Goal: Information Seeking & Learning: Learn about a topic

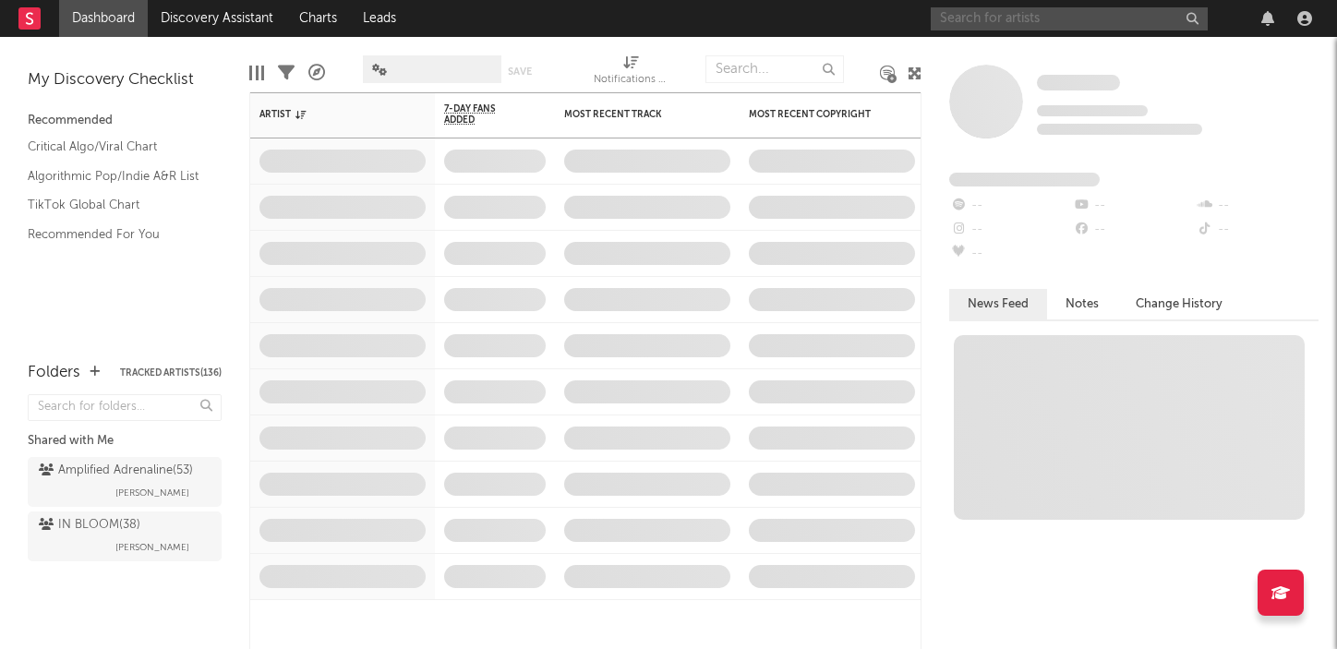
click at [1060, 14] on input "text" at bounding box center [1069, 18] width 277 height 23
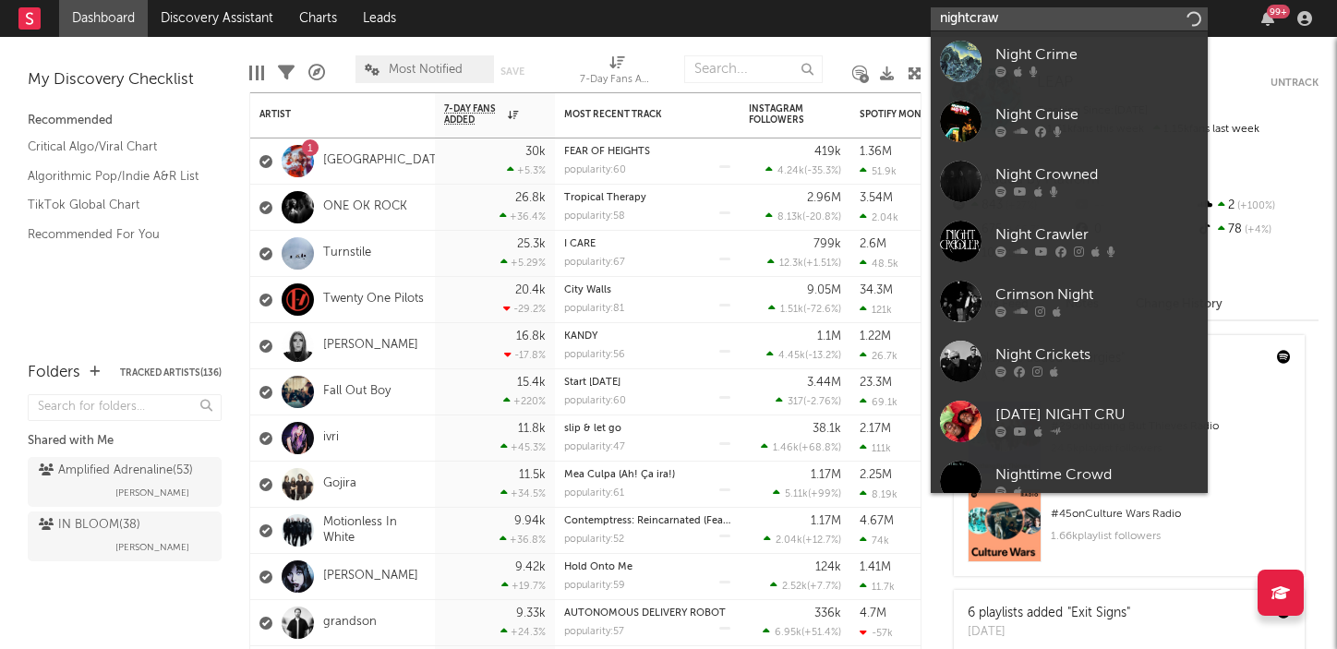
type input "nightcrawl"
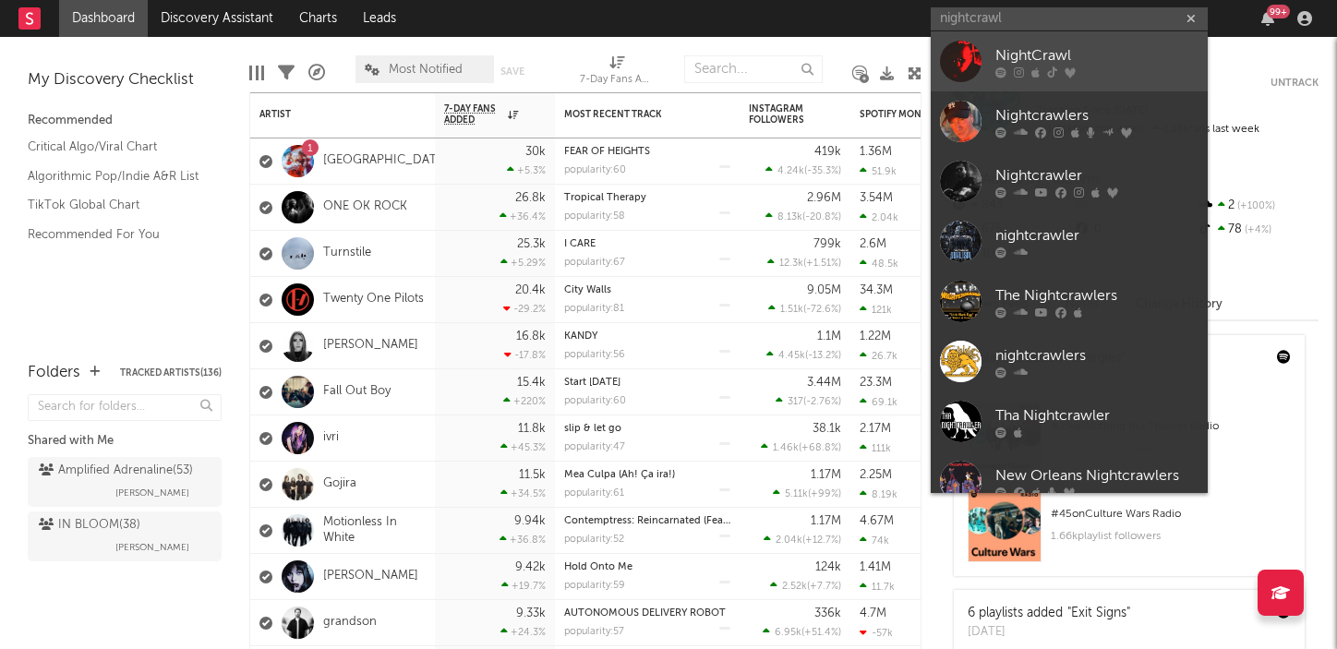
click at [1072, 55] on div "NightCrawl" at bounding box center [1097, 55] width 203 height 22
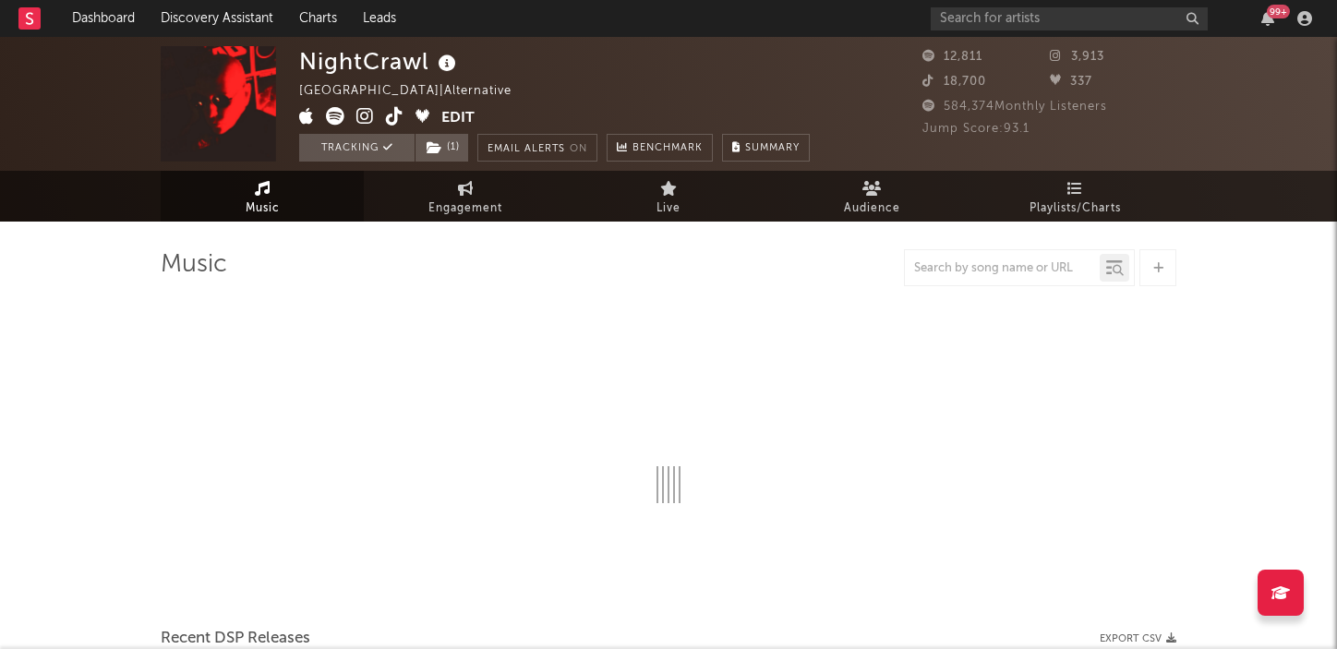
select select "1w"
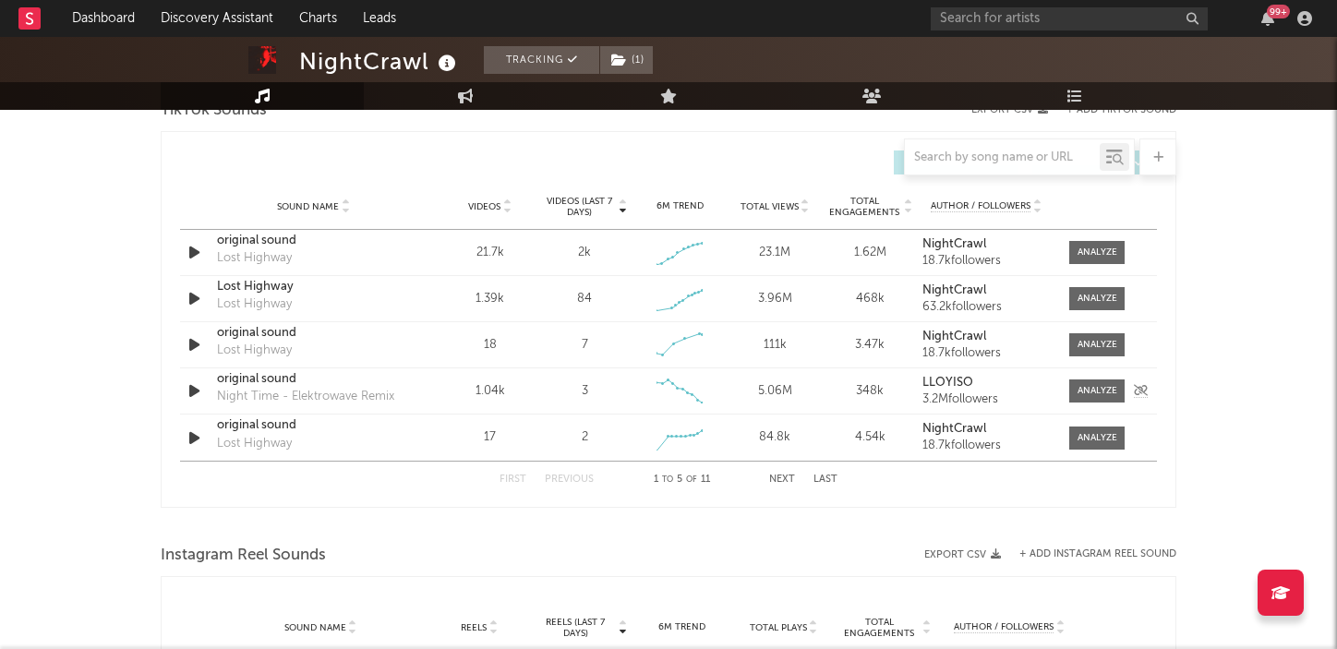
scroll to position [1249, 0]
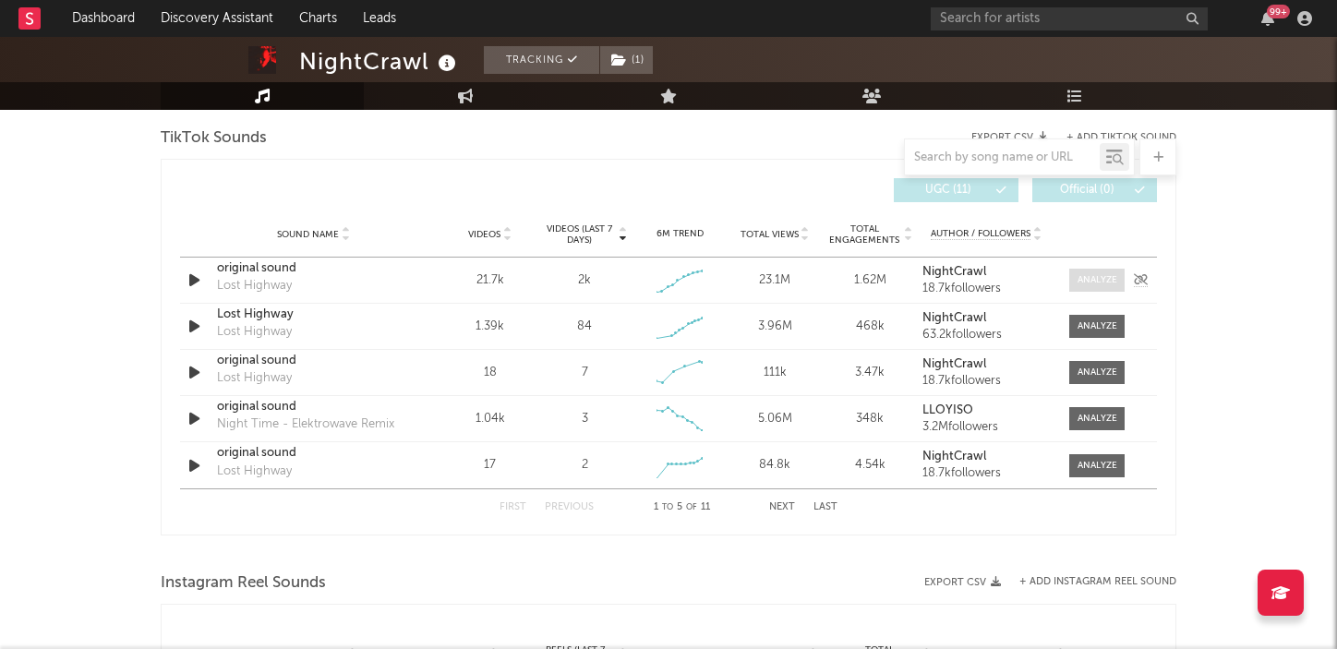
click at [1086, 279] on div at bounding box center [1098, 280] width 40 height 14
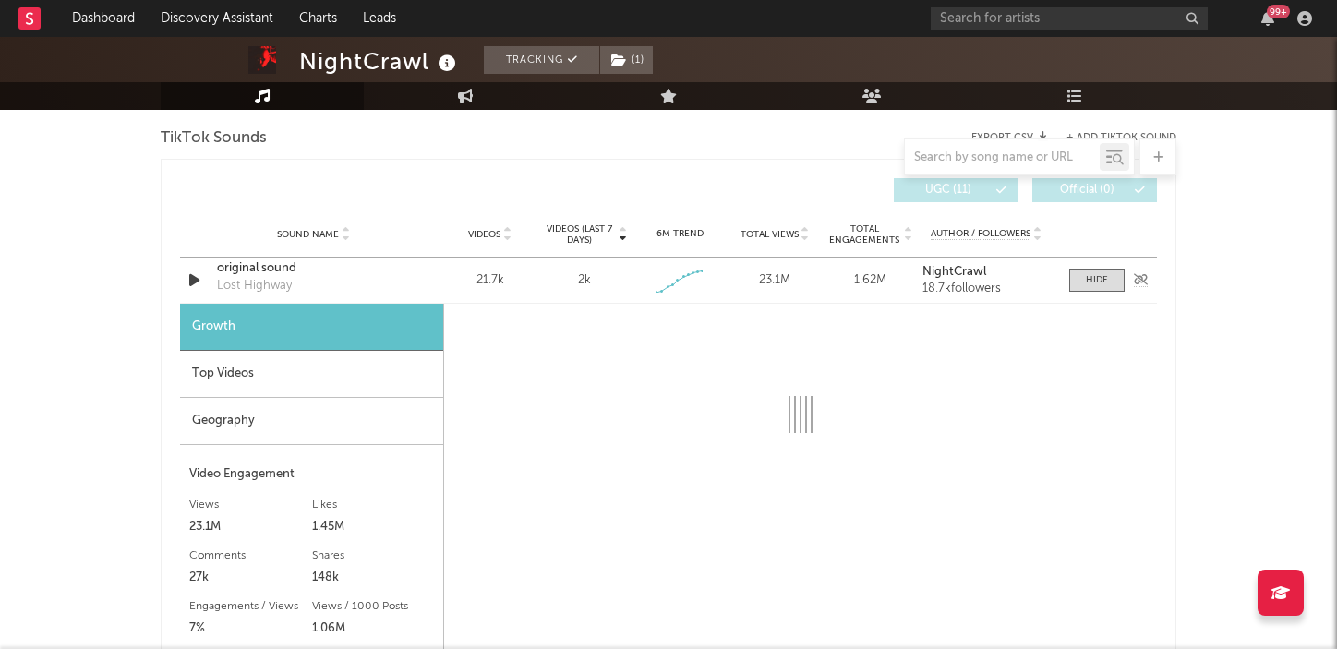
select select "1w"
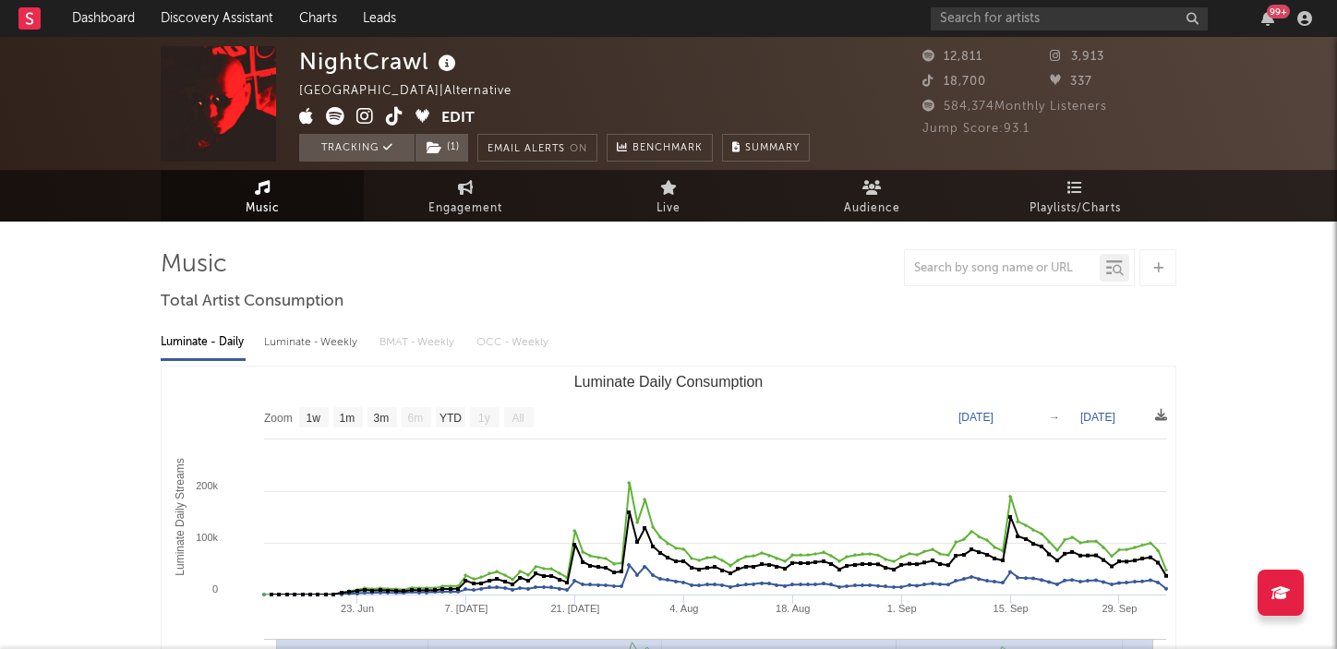
scroll to position [0, 0]
click at [465, 203] on span "Engagement" at bounding box center [466, 209] width 74 height 22
select select "1w"
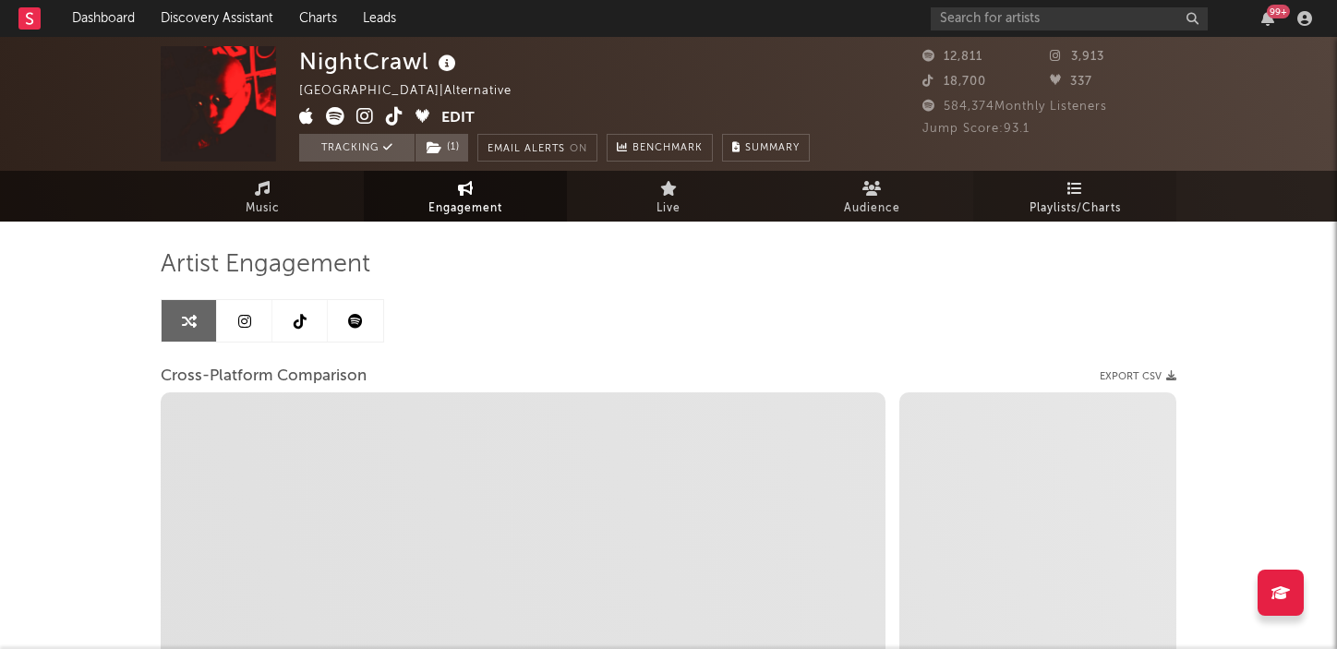
click at [1104, 198] on span "Playlists/Charts" at bounding box center [1075, 209] width 91 height 22
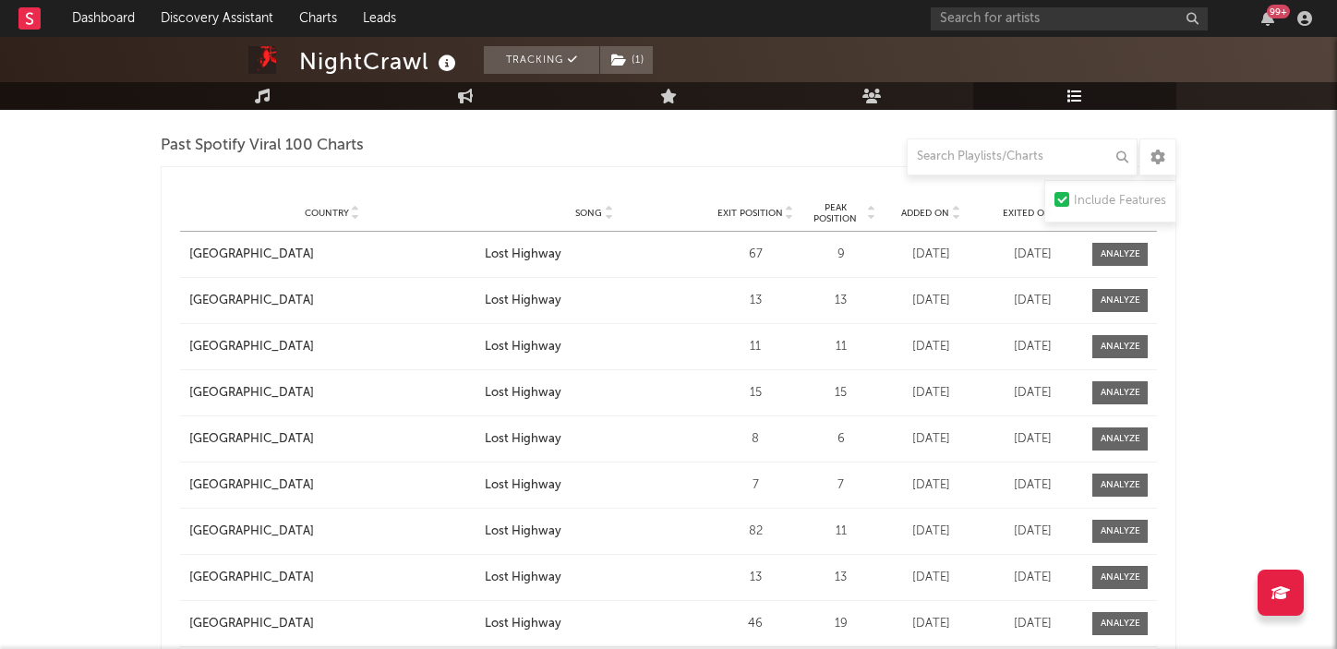
scroll to position [960, 0]
